Goal: Understand process/instructions: Learn about a topic

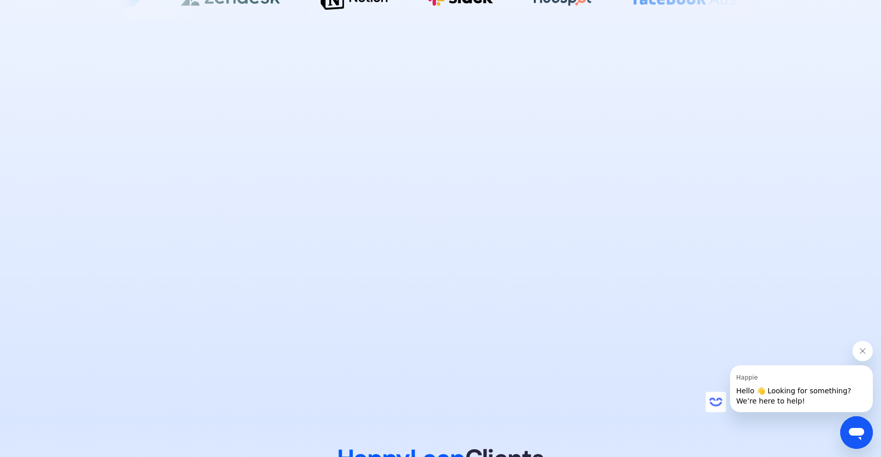
scroll to position [790, 0]
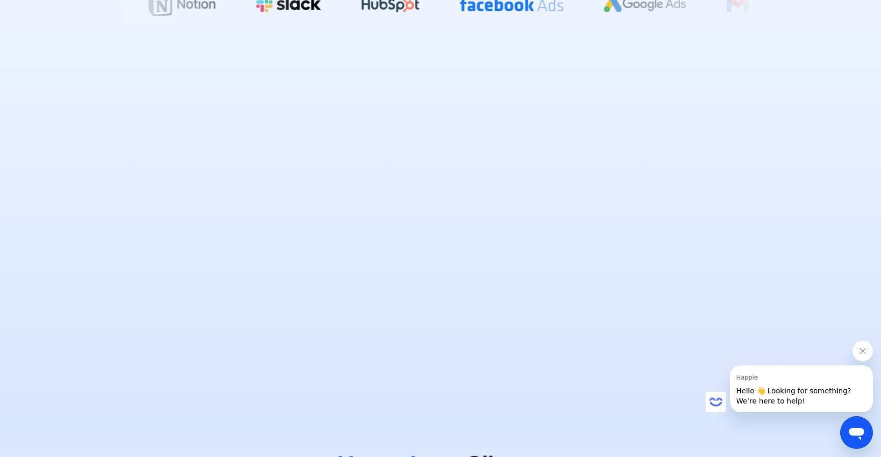
click at [732, 275] on div at bounding box center [440, 218] width 636 height 346
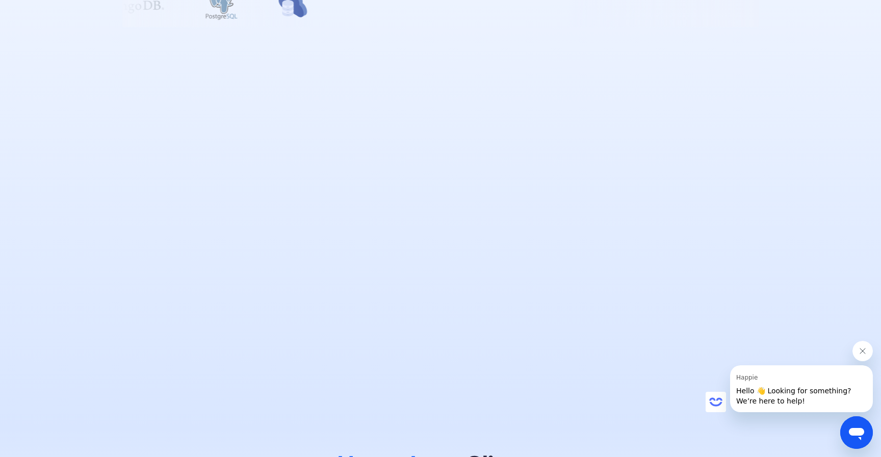
click at [743, 91] on div at bounding box center [440, 218] width 636 height 346
